Goal: Subscribe to service/newsletter

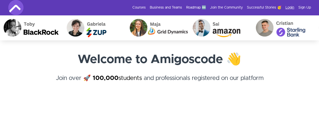
click at [290, 8] on link "Login" at bounding box center [290, 7] width 9 height 5
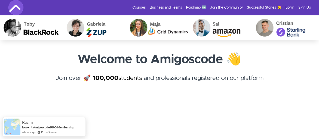
click at [136, 10] on link "Courses" at bounding box center [138, 7] width 13 height 5
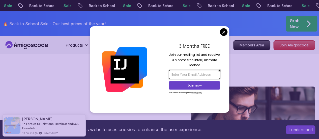
click at [189, 76] on input "email" at bounding box center [194, 74] width 51 height 9
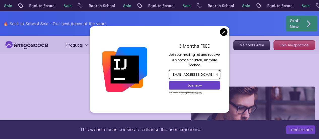
type input "varshaavdevs101@gmail.com"
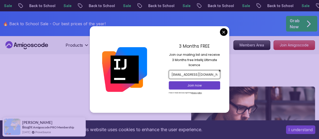
click at [191, 75] on input "varshaavdevs101@gmail.com" at bounding box center [194, 74] width 51 height 9
paste input "intellijideavm101@gmail.com"
type input "intellijideavm101@gmail.com"
click at [189, 86] on p "Join now" at bounding box center [195, 85] width 42 height 5
